Goal: Information Seeking & Learning: Find contact information

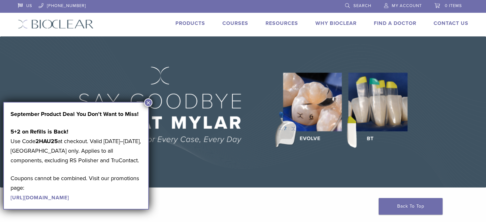
click at [199, 184] on img at bounding box center [243, 111] width 486 height 151
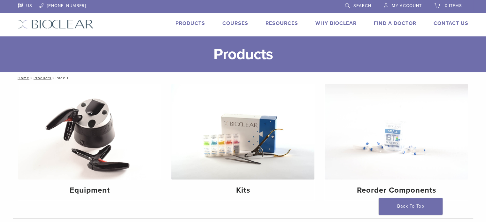
click at [400, 24] on link "Find A Doctor" at bounding box center [395, 23] width 43 height 6
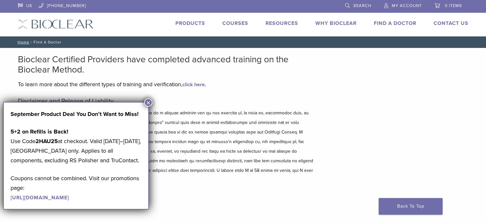
click at [151, 103] on button "×" at bounding box center [148, 102] width 8 height 8
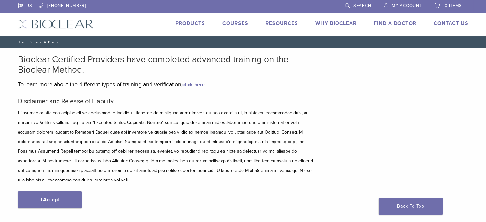
drag, startPoint x: 56, startPoint y: 188, endPoint x: 60, endPoint y: 187, distance: 4.3
click at [57, 191] on link "I Accept" at bounding box center [50, 199] width 64 height 17
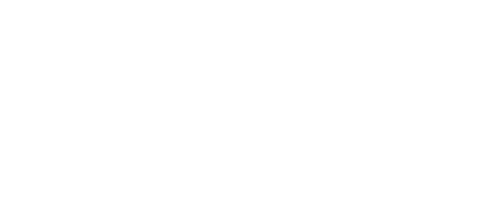
scroll to position [128, 0]
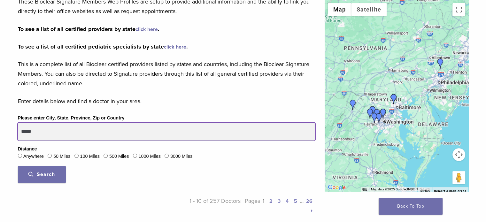
drag, startPoint x: 33, startPoint y: 130, endPoint x: 0, endPoint y: 125, distance: 33.0
type input "*****"
click at [18, 166] on button "Search" at bounding box center [42, 174] width 48 height 17
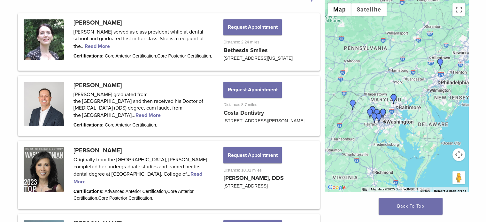
scroll to position [320, 0]
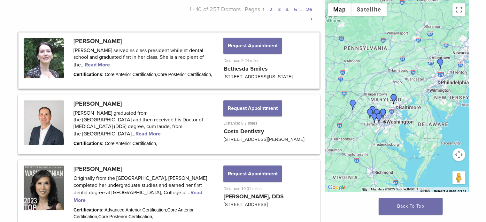
click at [203, 57] on link at bounding box center [169, 61] width 300 height 56
click at [207, 59] on link at bounding box center [169, 61] width 300 height 56
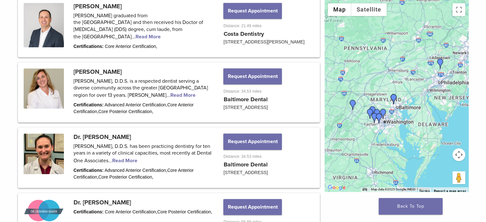
scroll to position [671, 0]
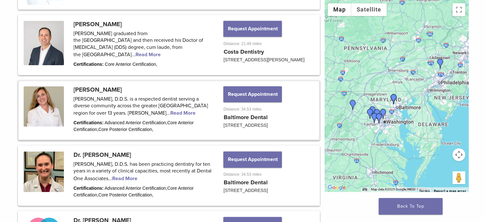
click at [128, 116] on link at bounding box center [169, 110] width 300 height 58
click at [249, 168] on button "Request Appointment" at bounding box center [252, 160] width 58 height 16
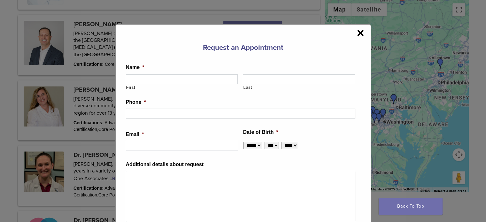
click at [359, 33] on span "×" at bounding box center [360, 33] width 7 height 13
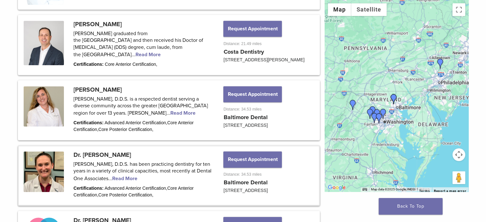
click at [125, 185] on link at bounding box center [169, 175] width 300 height 58
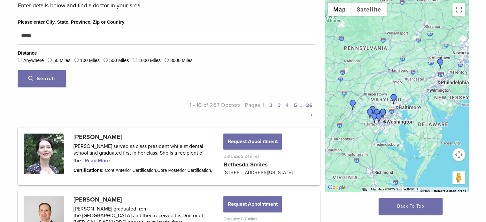
scroll to position [320, 0]
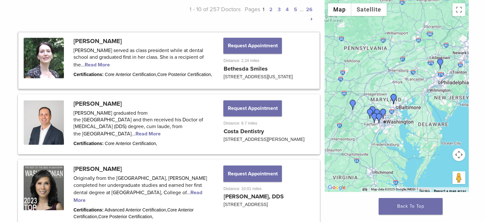
click at [137, 59] on link at bounding box center [169, 61] width 300 height 56
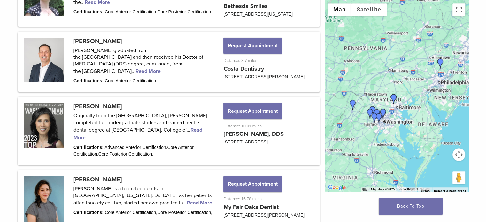
scroll to position [384, 0]
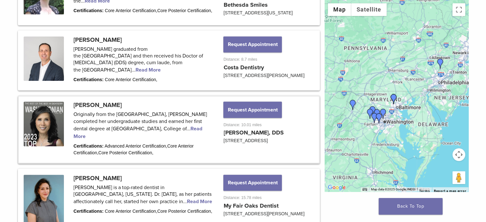
click at [171, 138] on link at bounding box center [169, 130] width 300 height 66
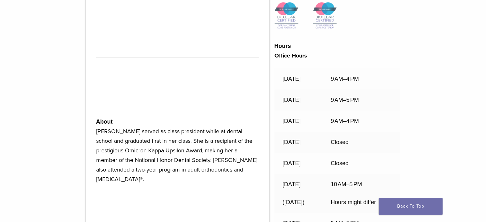
scroll to position [384, 0]
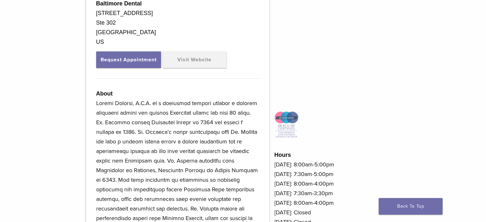
scroll to position [160, 0]
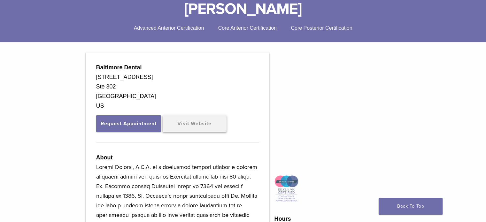
click at [198, 119] on link "Visit Website" at bounding box center [195, 123] width 64 height 17
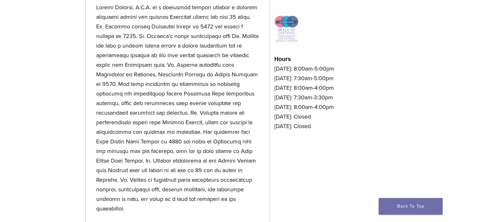
scroll to position [448, 0]
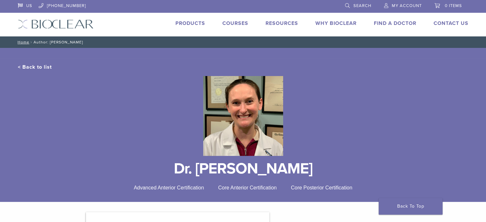
click at [130, 90] on div at bounding box center [243, 116] width 451 height 90
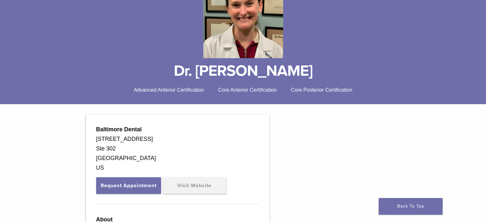
scroll to position [160, 0]
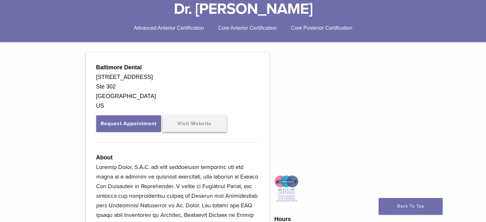
click at [205, 121] on link "Visit Website" at bounding box center [195, 123] width 64 height 17
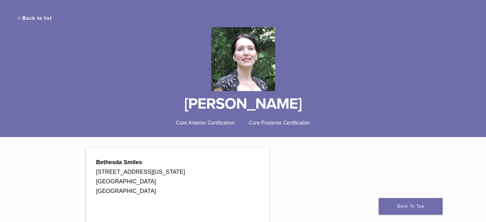
scroll to position [128, 0]
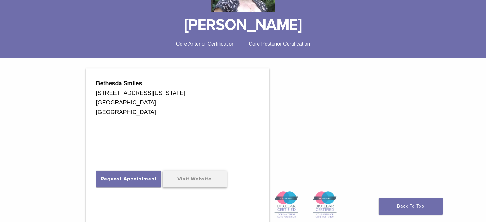
click at [200, 179] on link "Visit Website" at bounding box center [195, 179] width 64 height 17
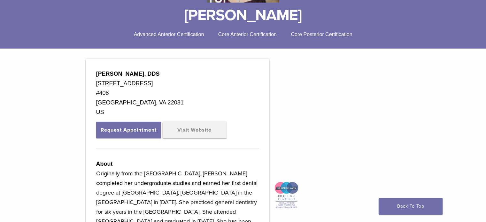
scroll to position [192, 0]
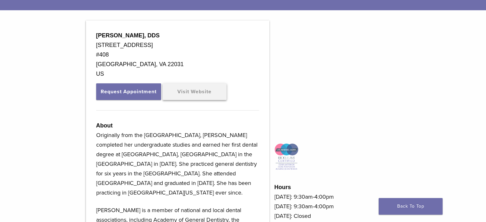
click at [209, 93] on link "Visit Website" at bounding box center [195, 91] width 64 height 17
